Goal: Task Accomplishment & Management: Complete application form

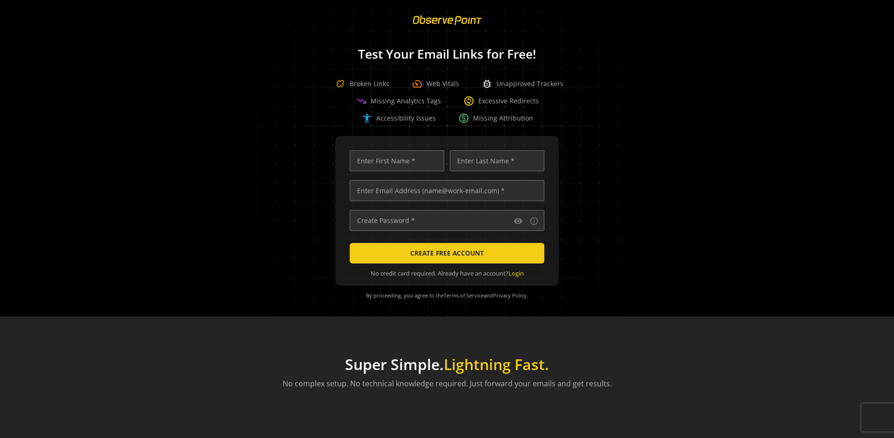
scroll to position [0, 2961]
click at [444, 190] on input "text" at bounding box center [447, 190] width 195 height 21
type input "[EMAIL_ADDRESS][DOMAIN_NAME]"
click at [394, 161] on input "text" at bounding box center [397, 160] width 94 height 21
type input "Test"
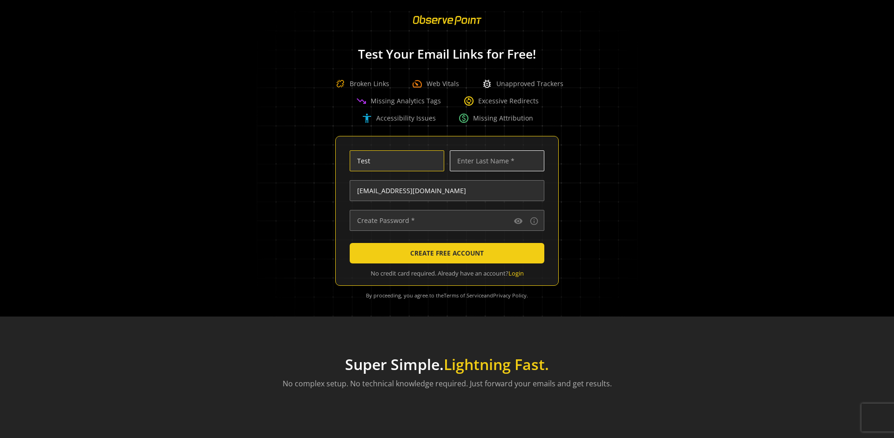
click at [494, 161] on input "text" at bounding box center [497, 160] width 94 height 21
type input "Test"
click at [444, 220] on input "text" at bounding box center [447, 220] width 195 height 21
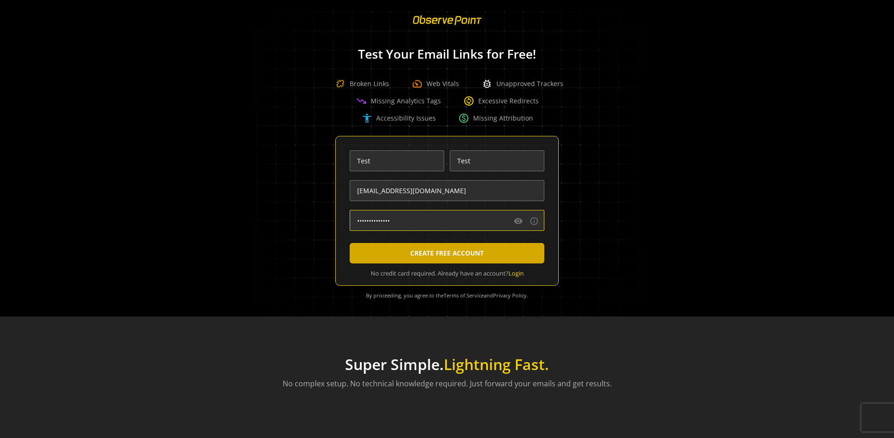
type input "••••••••••••••"
click at [444, 253] on span "CREATE FREE ACCOUNT" at bounding box center [447, 253] width 74 height 17
